Goal: Task Accomplishment & Management: Manage account settings

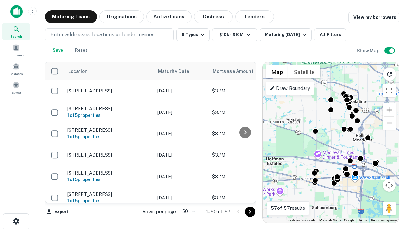
click at [389, 110] on button "Zoom in" at bounding box center [389, 109] width 13 height 13
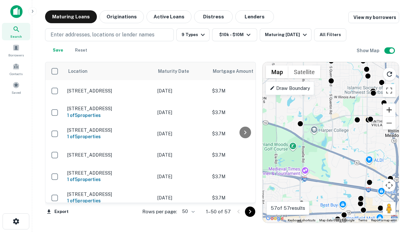
click at [389, 110] on button "Zoom in" at bounding box center [389, 109] width 13 height 13
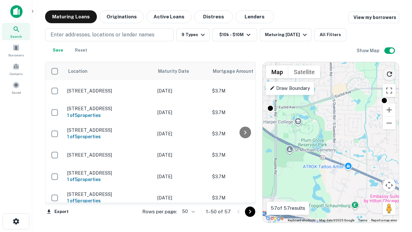
click at [389, 73] on icon "Reload search area" at bounding box center [390, 74] width 8 height 8
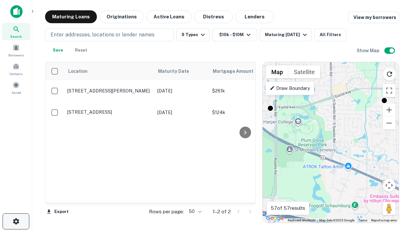
click at [16, 221] on icon "button" at bounding box center [16, 221] width 8 height 8
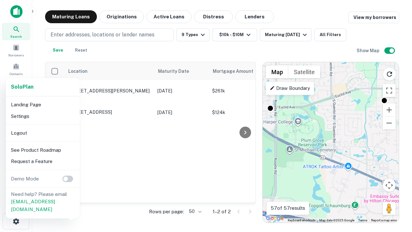
click at [42, 133] on li "Logout" at bounding box center [42, 133] width 69 height 12
